Goal: Task Accomplishment & Management: Manage account settings

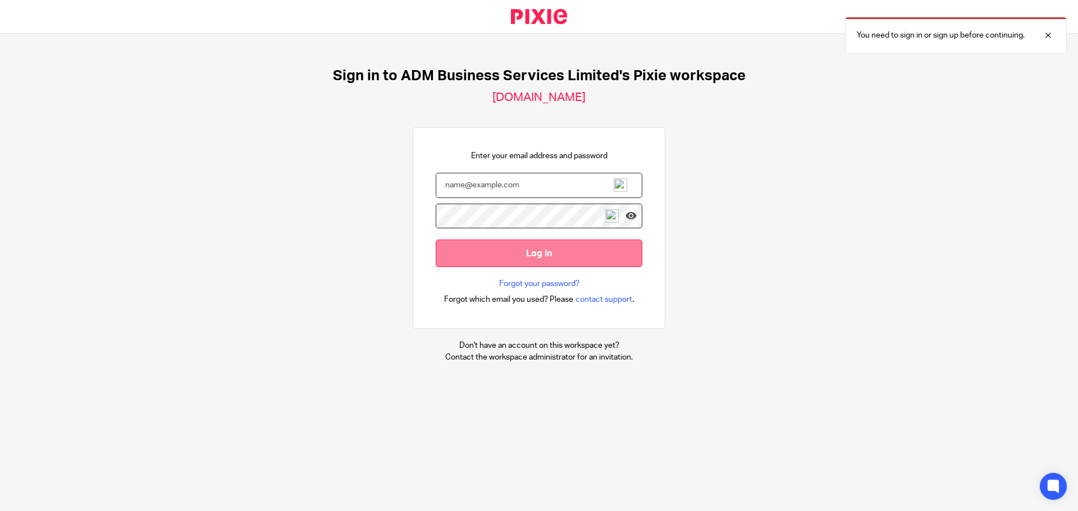
type input "ann@admbusiness.co.uk"
click at [525, 251] on input "Log in" at bounding box center [539, 254] width 207 height 28
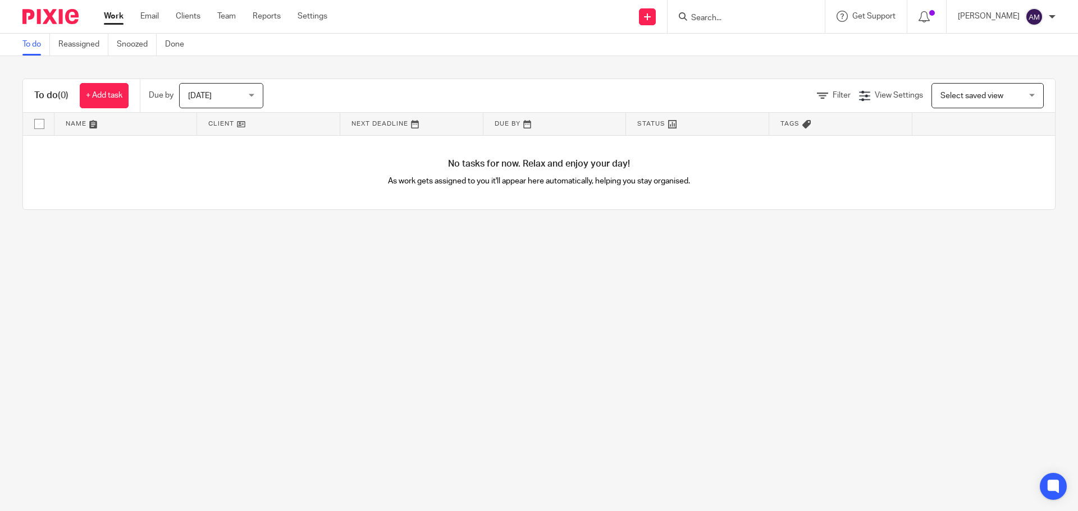
click at [733, 16] on input "Search" at bounding box center [740, 18] width 101 height 10
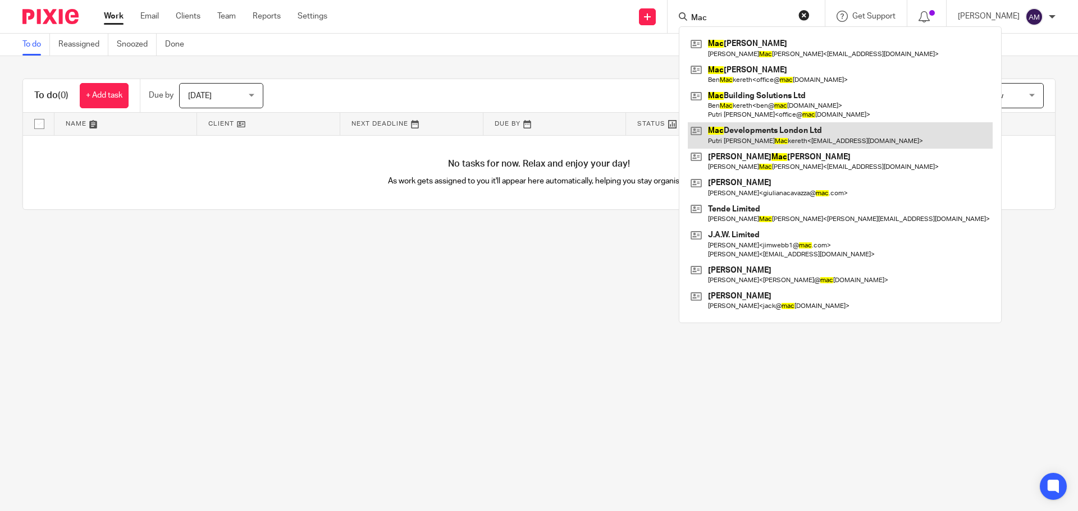
type input "Mac"
click at [765, 134] on link at bounding box center [840, 135] width 305 height 26
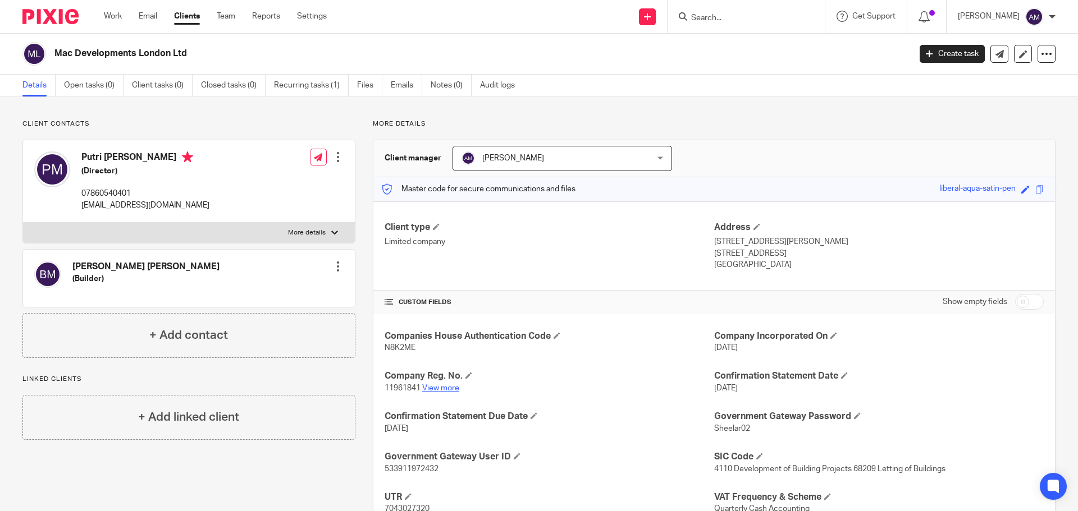
click at [437, 386] on link "View more" at bounding box center [440, 389] width 37 height 8
click at [753, 226] on span at bounding box center [756, 226] width 7 height 7
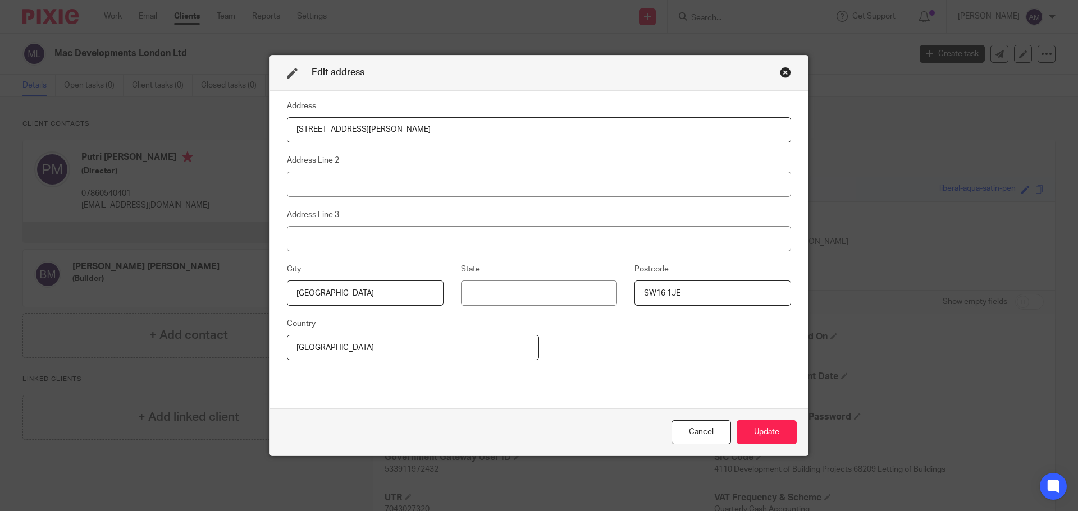
drag, startPoint x: 287, startPoint y: 129, endPoint x: 381, endPoint y: 130, distance: 93.8
click at [381, 130] on input "59 Mount Ephraim Lane" at bounding box center [539, 129] width 504 height 25
type input "Flat 34, Luna House"
click at [358, 180] on input at bounding box center [539, 184] width 504 height 25
type input "37 Bermondsey Wall West"
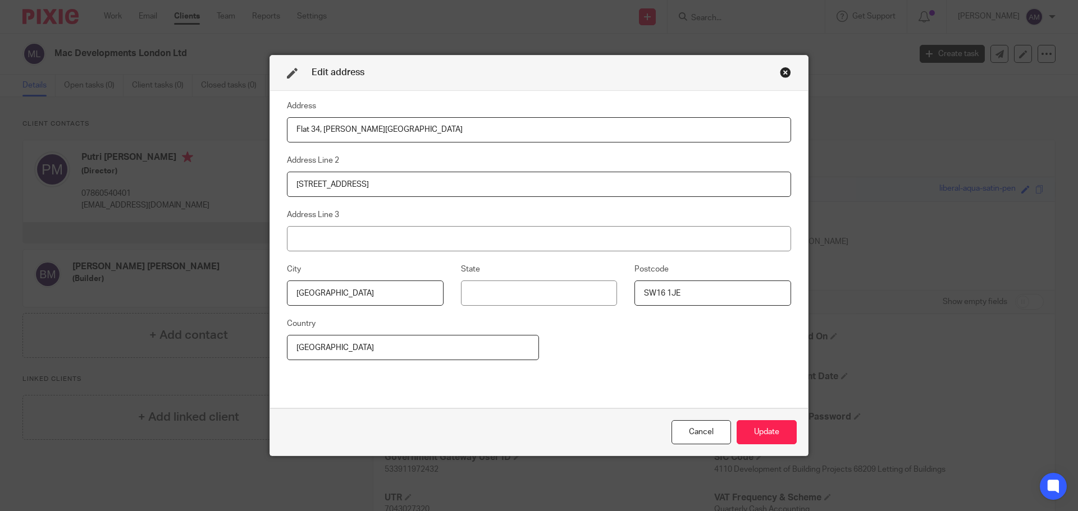
drag, startPoint x: 679, startPoint y: 294, endPoint x: 637, endPoint y: 299, distance: 41.9
click at [637, 299] on input "SW16 1JE" at bounding box center [712, 293] width 157 height 25
type input "SE16 4RN"
click at [760, 432] on button "Update" at bounding box center [767, 432] width 60 height 24
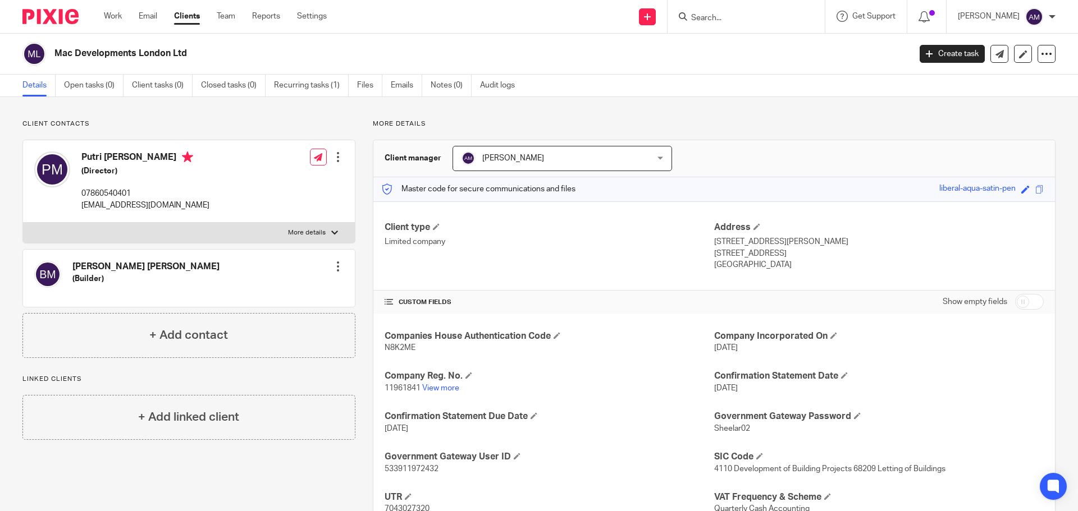
click at [726, 19] on input "Search" at bounding box center [740, 18] width 101 height 10
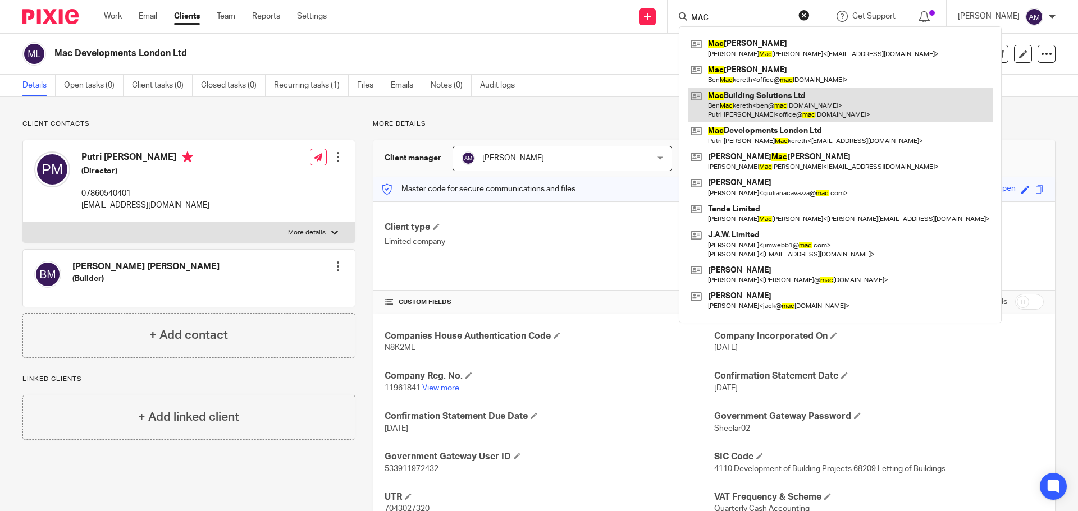
type input "MAC"
click at [763, 94] on link at bounding box center [840, 105] width 305 height 35
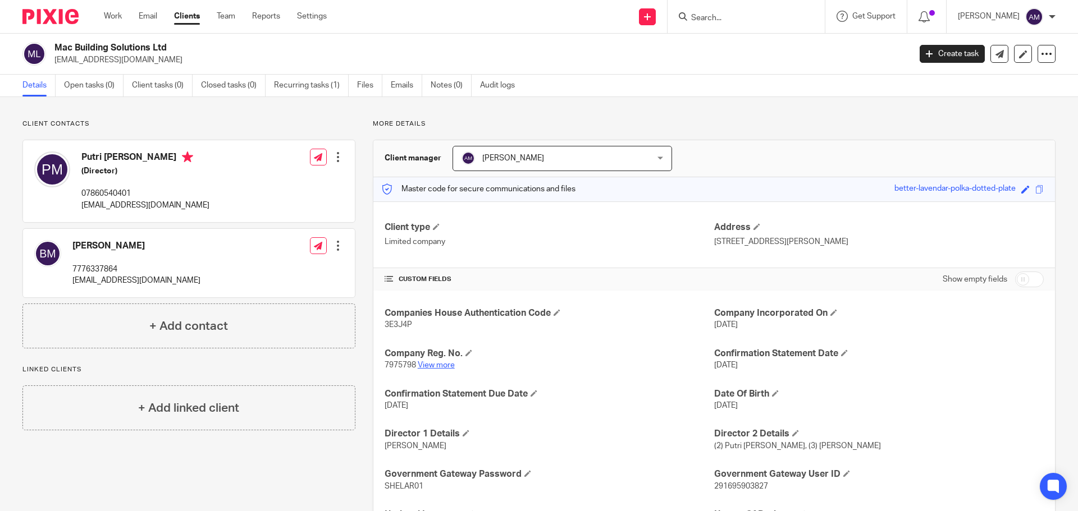
click at [432, 364] on link "View more" at bounding box center [436, 366] width 37 height 8
click at [753, 226] on span at bounding box center [756, 226] width 7 height 7
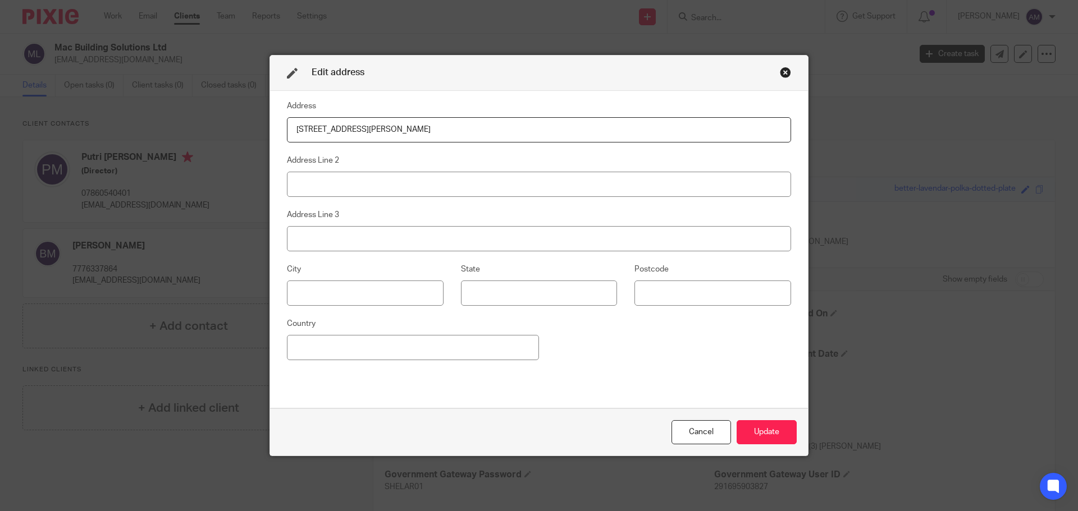
drag, startPoint x: 290, startPoint y: 130, endPoint x: 422, endPoint y: 135, distance: 131.5
click at [422, 135] on input "[STREET_ADDRESS][PERSON_NAME]" at bounding box center [539, 129] width 504 height 25
type input "The Engine Room"
click at [373, 184] on input at bounding box center [539, 184] width 504 height 25
type input "18 The Power Station"
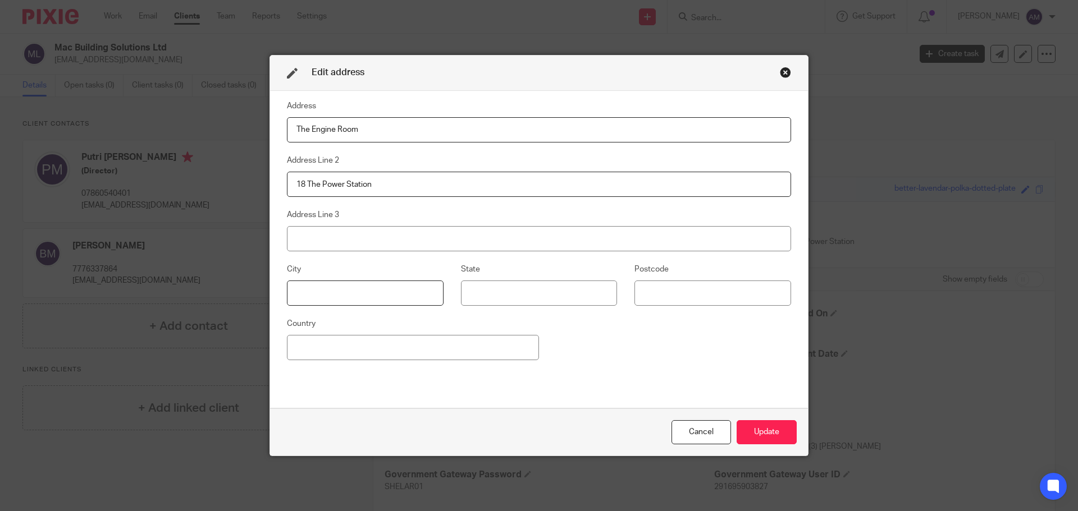
click at [347, 298] on input at bounding box center [365, 293] width 157 height 25
type input "[GEOGRAPHIC_DATA]"
type input "SW11 8BZ"
click at [757, 432] on button "Update" at bounding box center [767, 432] width 60 height 24
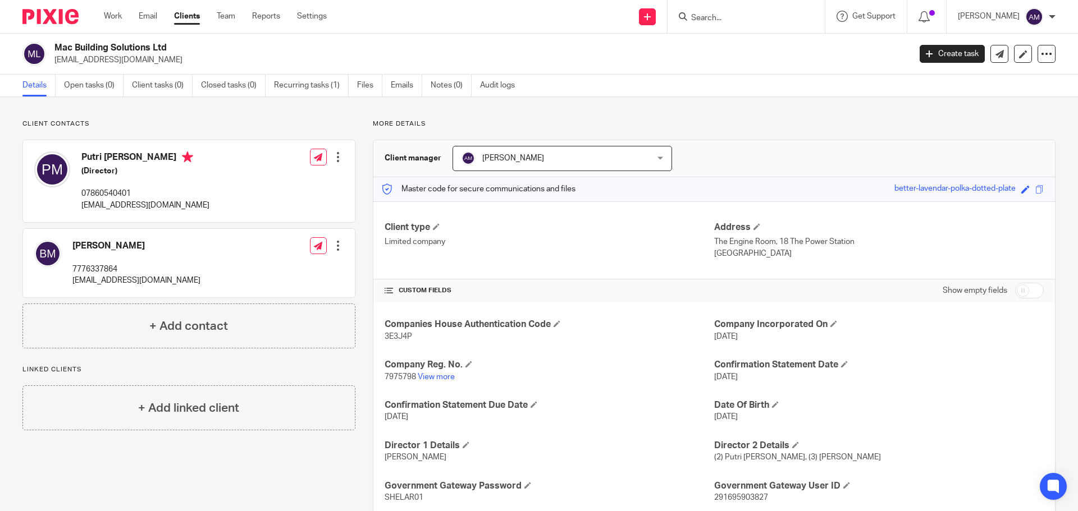
click at [742, 19] on input "Search" at bounding box center [740, 18] width 101 height 10
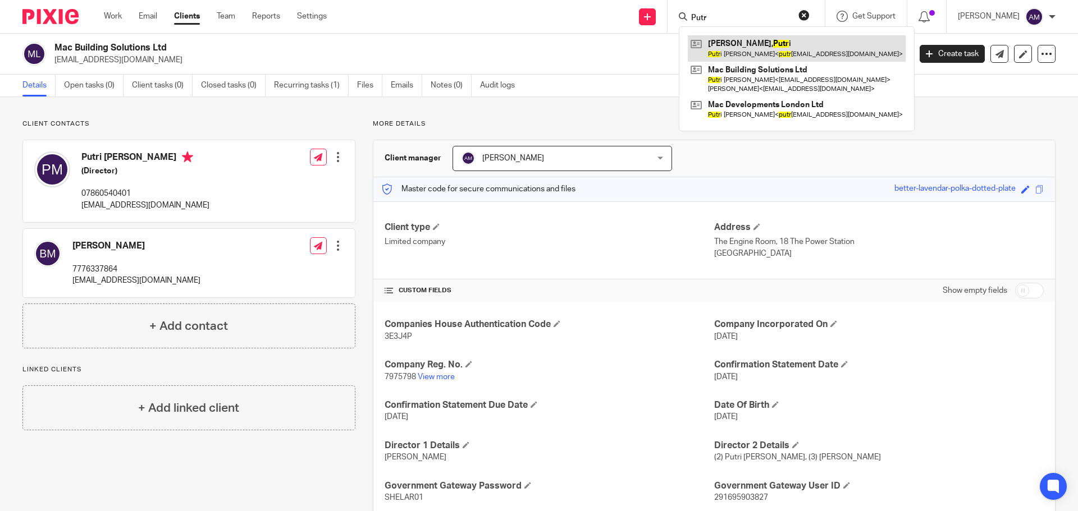
type input "Putr"
click at [757, 48] on link at bounding box center [797, 48] width 218 height 26
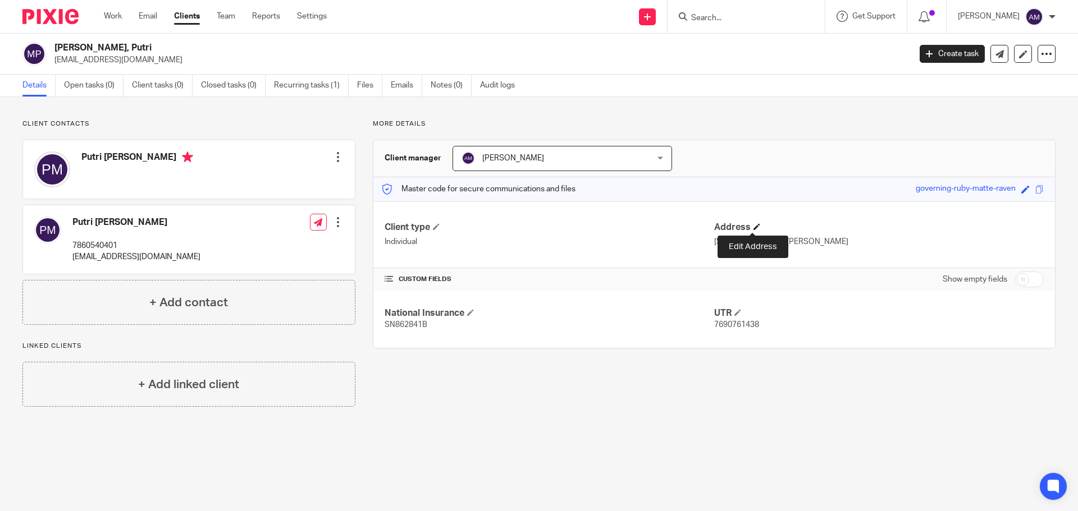
click at [753, 227] on span at bounding box center [756, 226] width 7 height 7
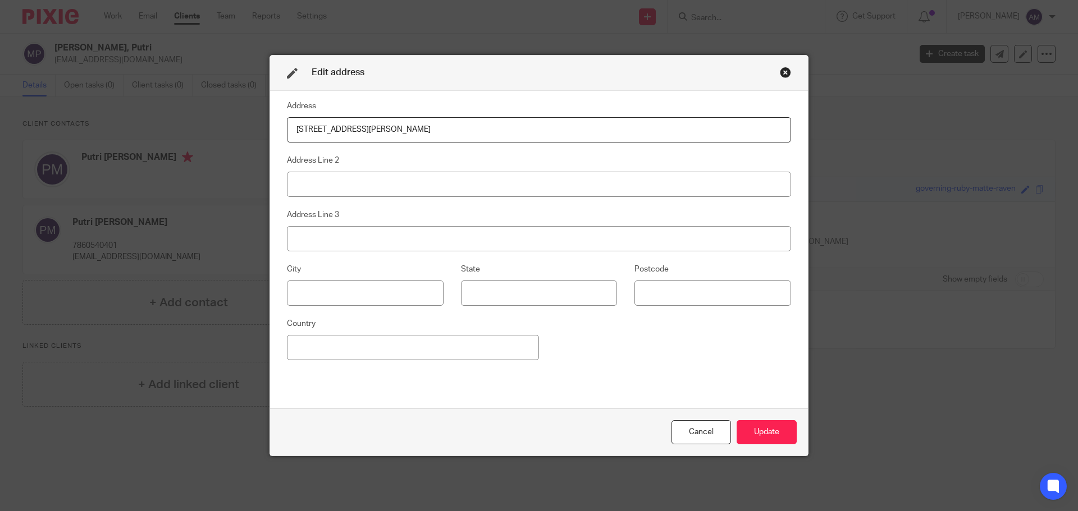
drag, startPoint x: 288, startPoint y: 130, endPoint x: 555, endPoint y: 145, distance: 267.7
click at [555, 145] on div "Address [STREET_ADDRESS][PERSON_NAME] Address Line 2 Address Line 3 City State …" at bounding box center [539, 249] width 504 height 301
type input "[STREET_ADDRESS]"
type input "[GEOGRAPHIC_DATA]"
type input "SE22 0DL"
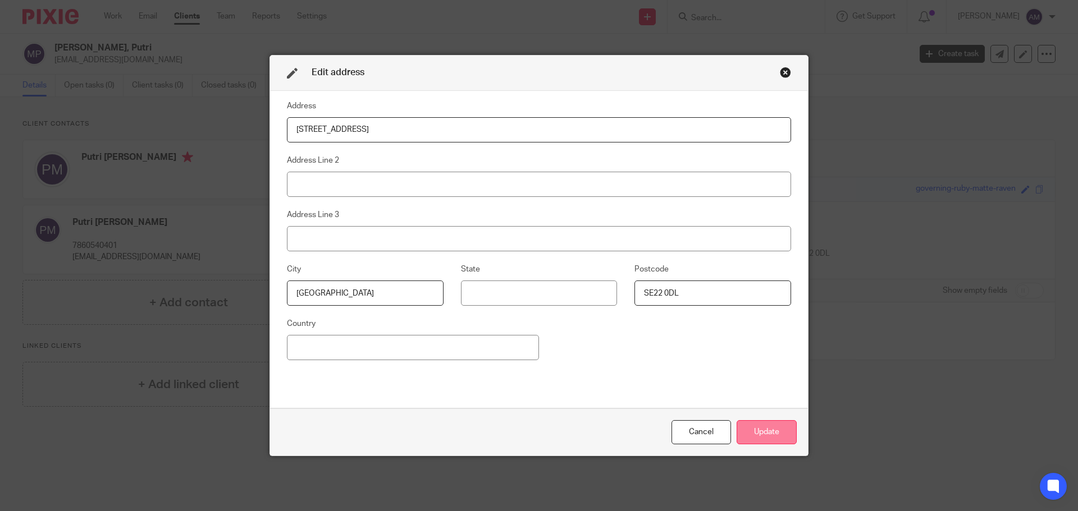
click at [761, 434] on button "Update" at bounding box center [767, 432] width 60 height 24
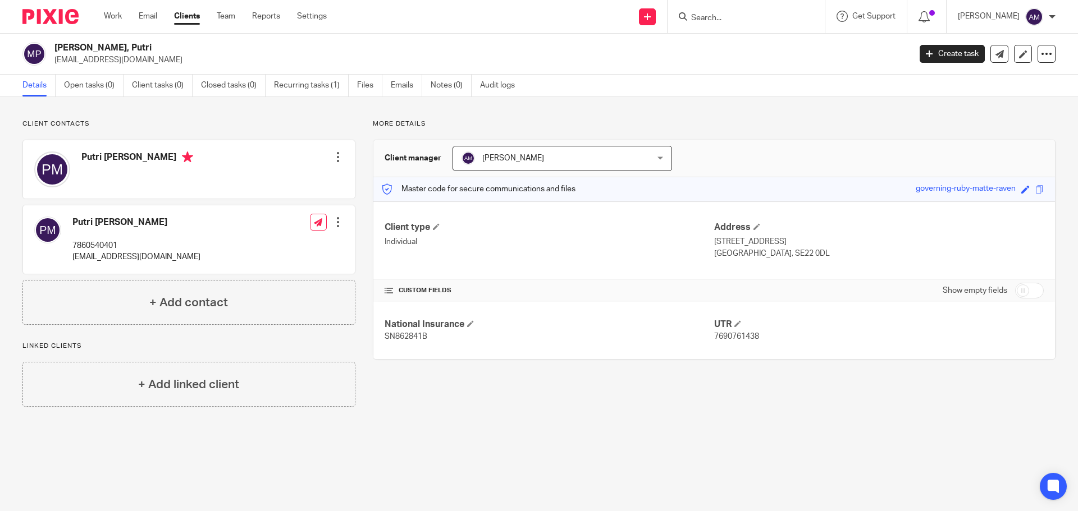
click at [727, 17] on input "Search" at bounding box center [740, 18] width 101 height 10
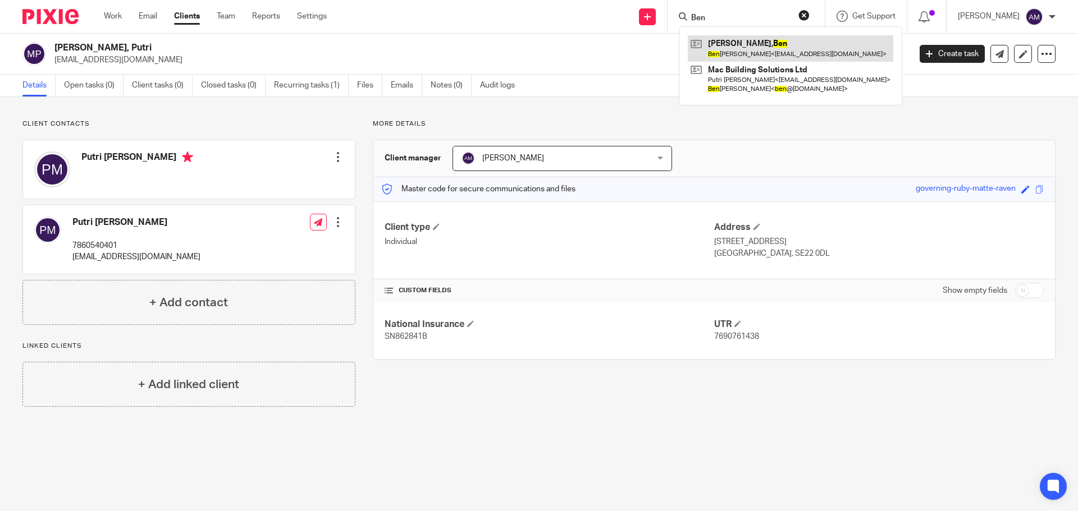
type input "Ben"
click at [746, 53] on link at bounding box center [790, 48] width 205 height 26
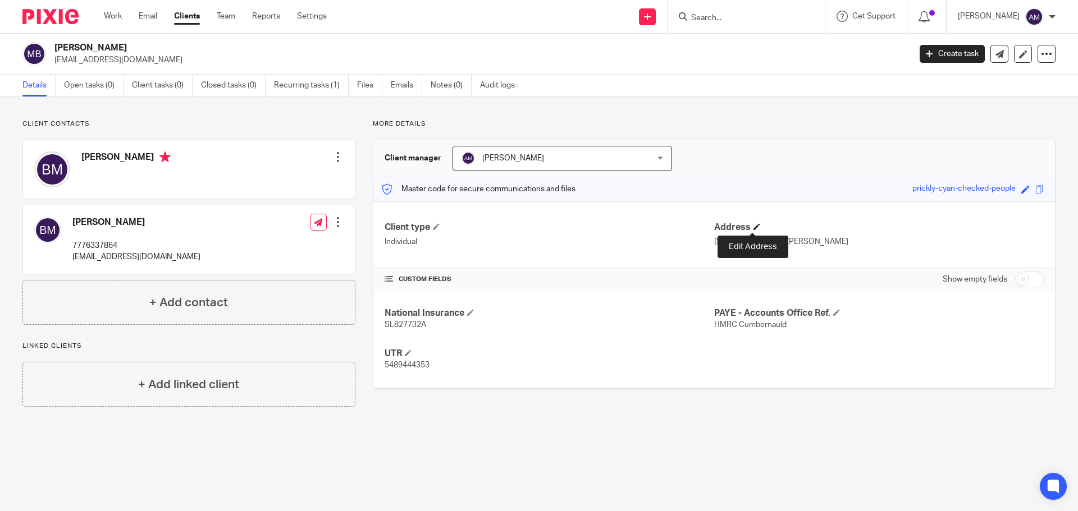
click at [753, 226] on span at bounding box center [756, 226] width 7 height 7
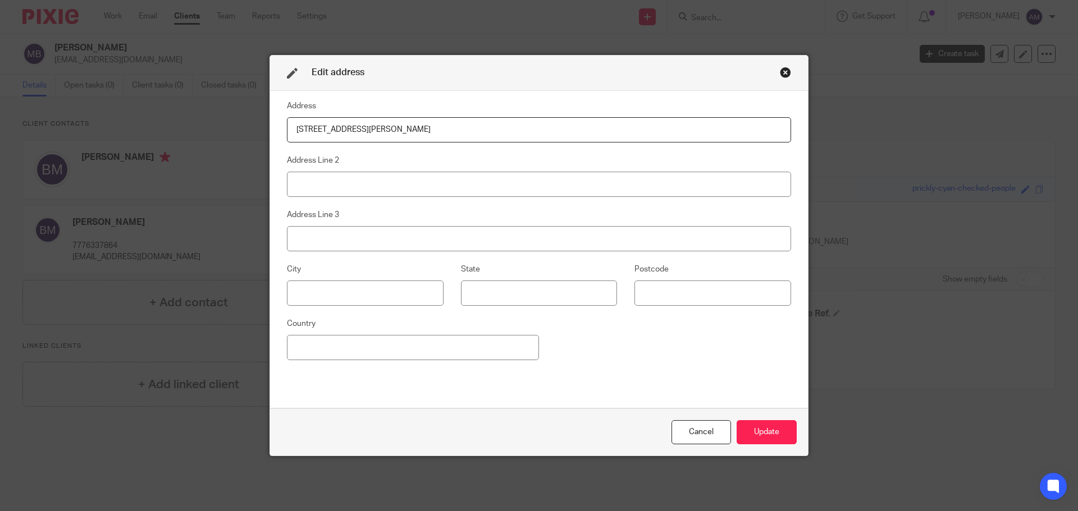
drag, startPoint x: 289, startPoint y: 131, endPoint x: 453, endPoint y: 136, distance: 164.0
click at [450, 139] on input "[STREET_ADDRESS][PERSON_NAME]" at bounding box center [539, 129] width 504 height 25
type input "[STREET_ADDRESS]"
type input "[GEOGRAPHIC_DATA]"
type input "SE22 0DL"
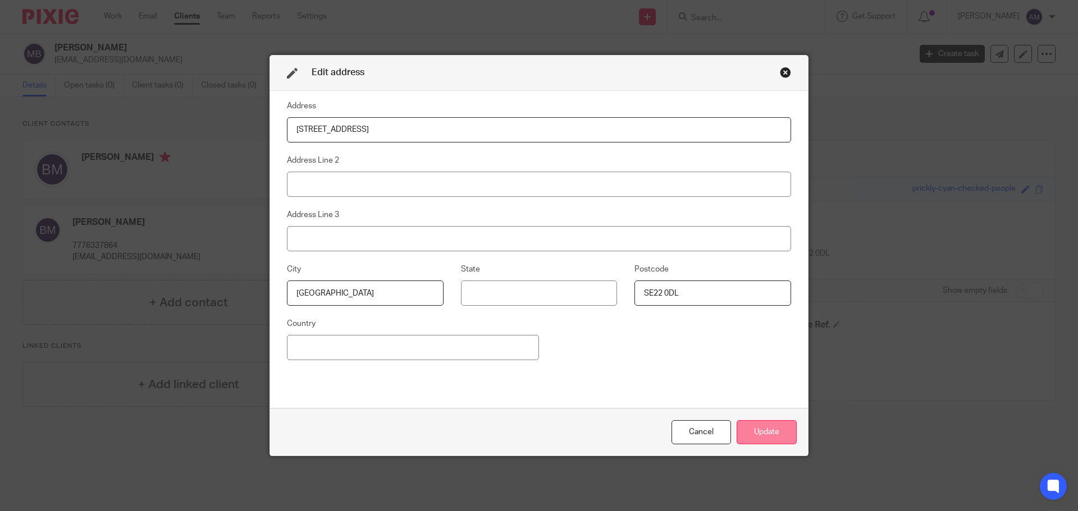
click at [761, 433] on button "Update" at bounding box center [767, 432] width 60 height 24
